Goal: Complete application form: Complete application form

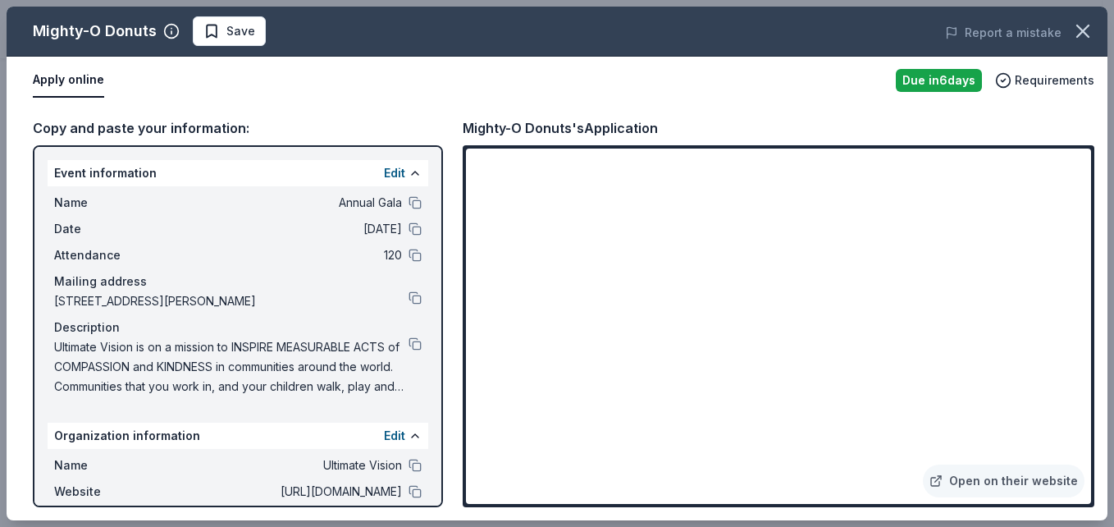
scroll to position [328, 0]
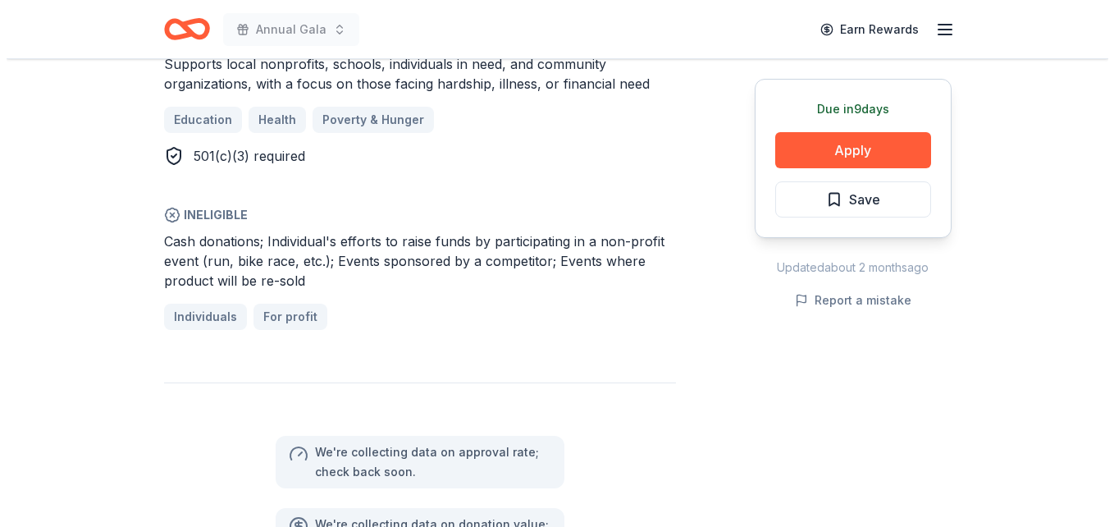
scroll to position [1148, 0]
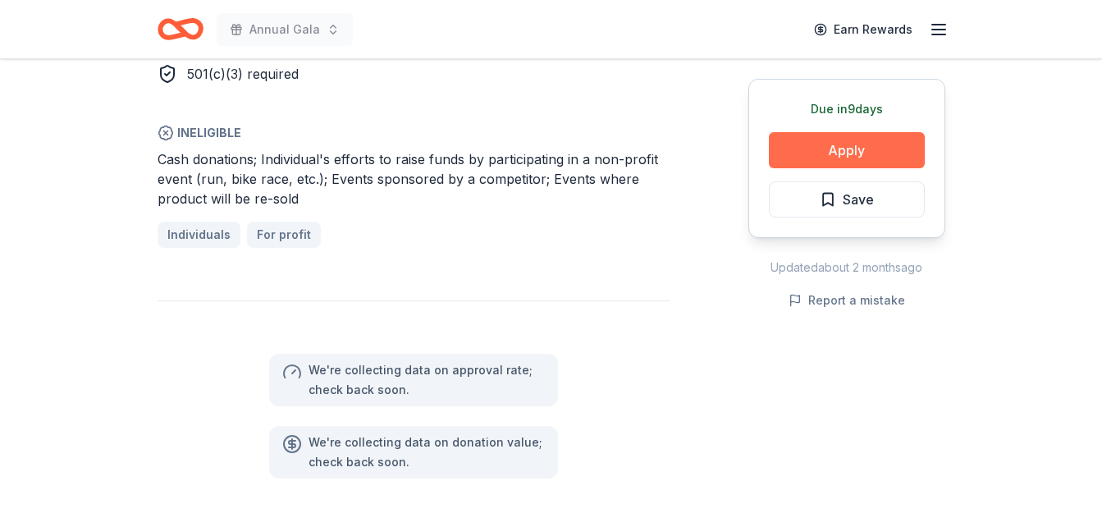
click at [811, 150] on button "Apply" at bounding box center [847, 150] width 156 height 36
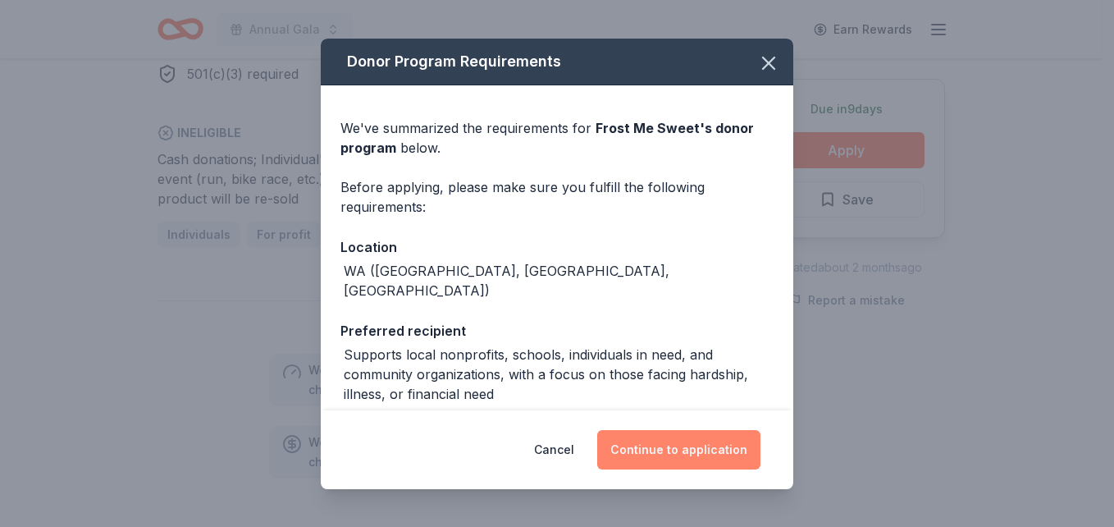
click at [707, 452] on button "Continue to application" at bounding box center [678, 449] width 163 height 39
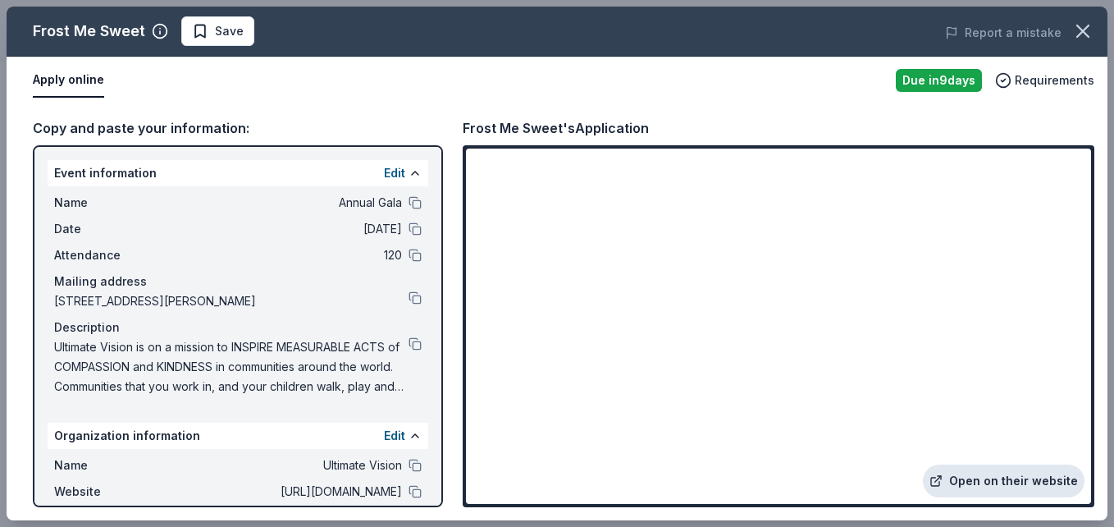
click at [963, 480] on link "Open on their website" at bounding box center [1004, 480] width 162 height 33
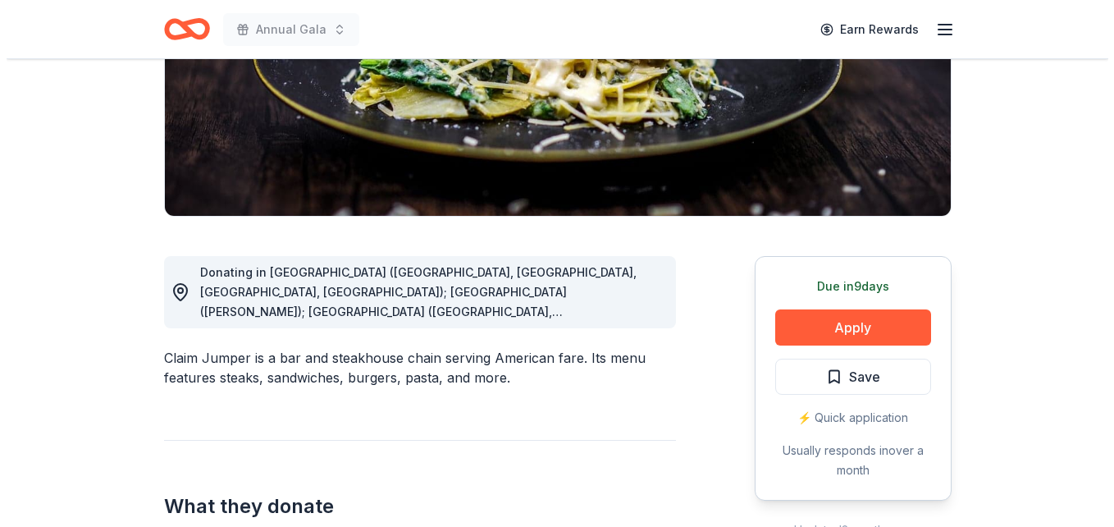
scroll to position [328, 0]
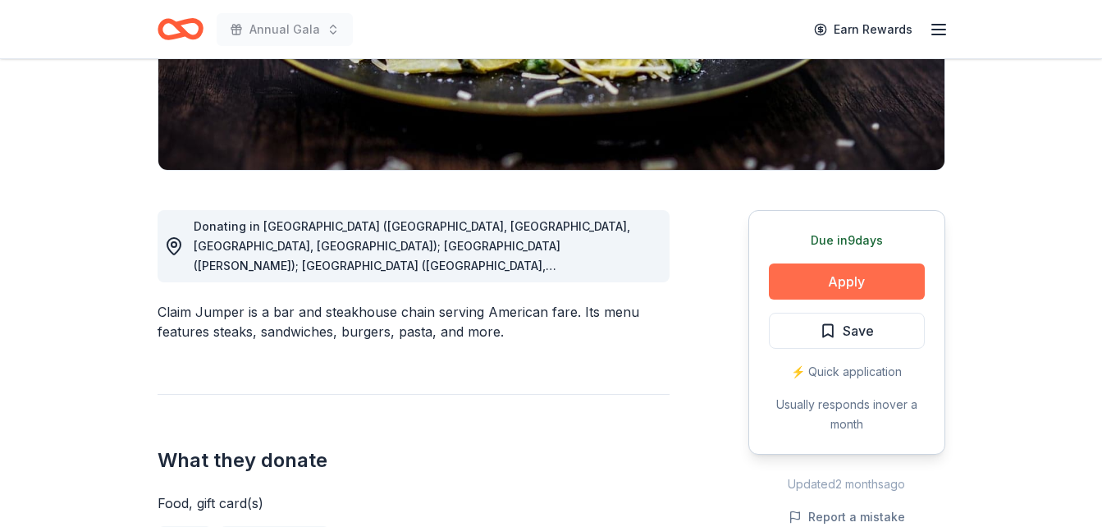
click at [833, 287] on button "Apply" at bounding box center [847, 281] width 156 height 36
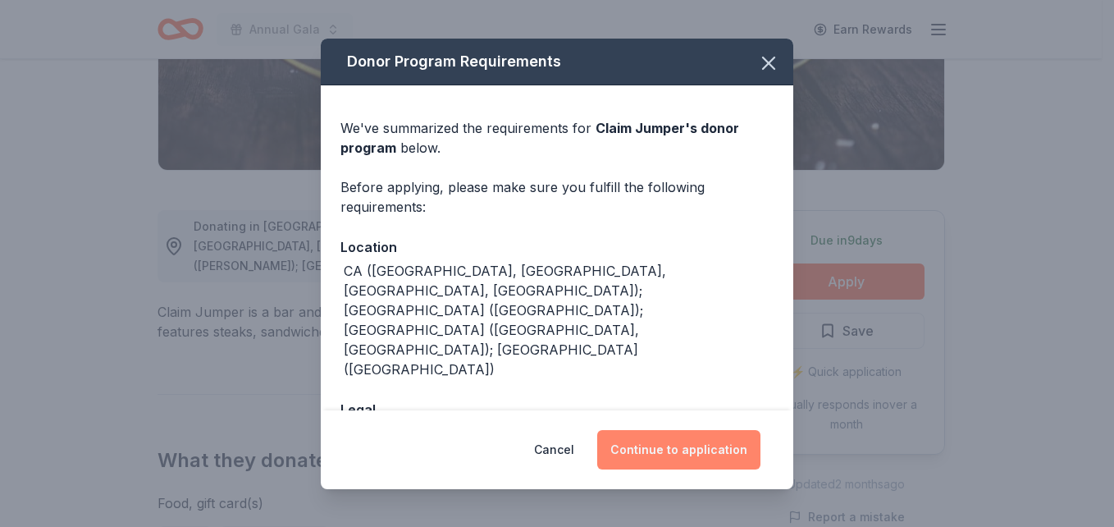
click at [682, 449] on button "Continue to application" at bounding box center [678, 449] width 163 height 39
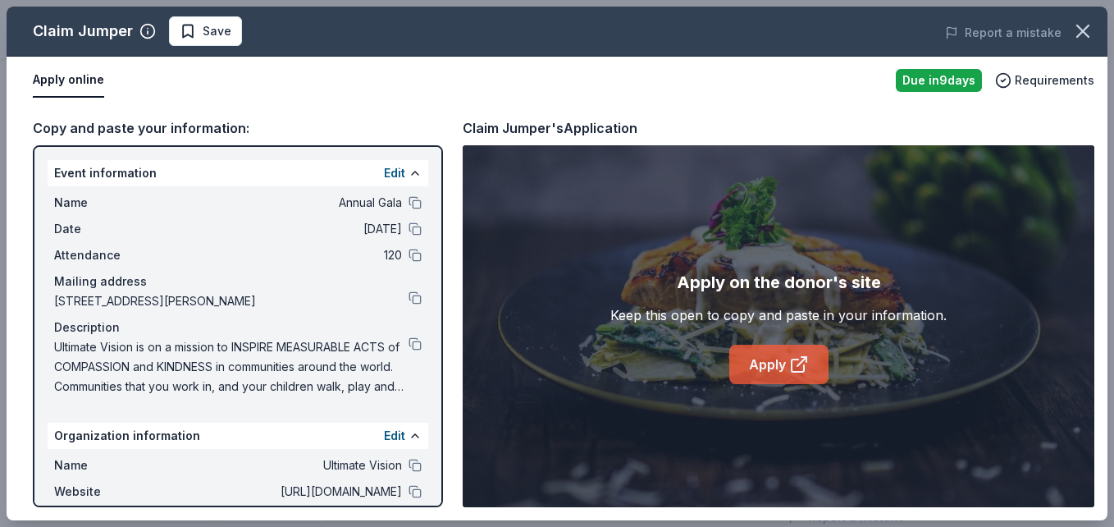
click at [767, 361] on link "Apply" at bounding box center [778, 363] width 99 height 39
